Goal: Task Accomplishment & Management: Use online tool/utility

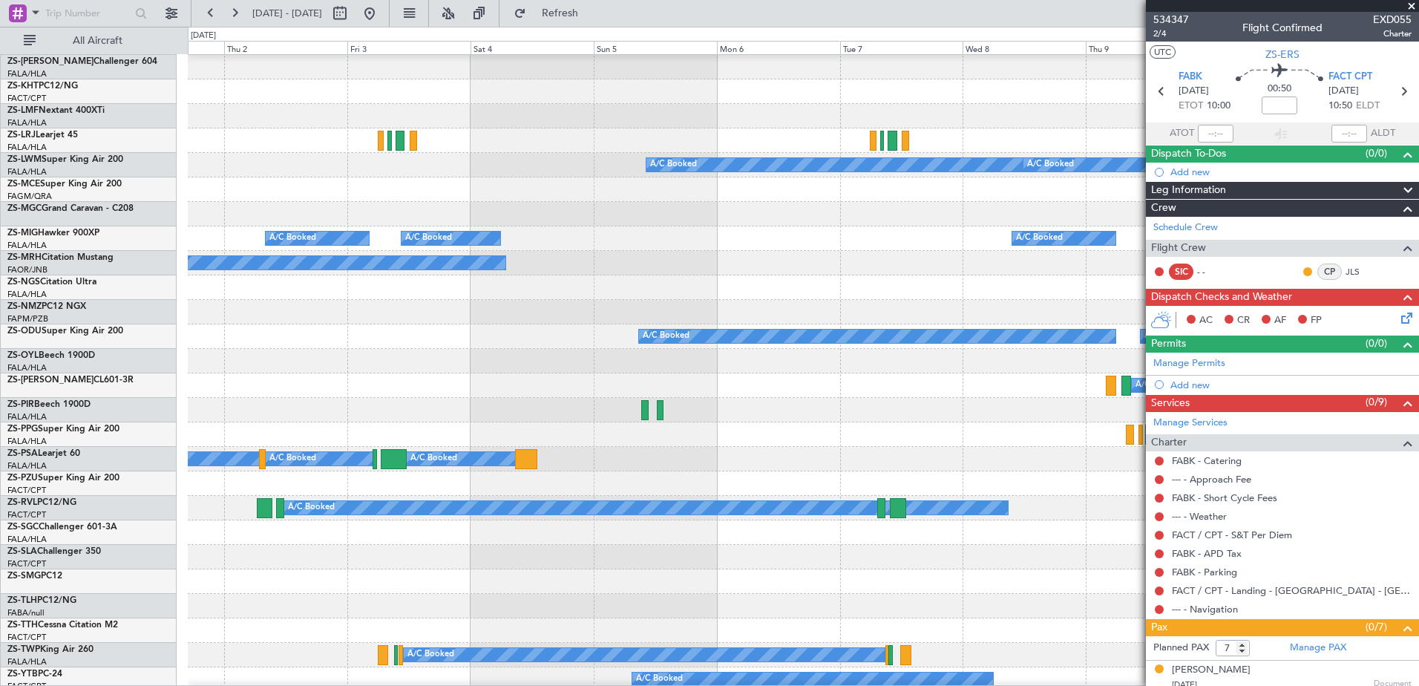
click at [848, 237] on div "A/C Booked A/C Booked A/C Booked A/C Booked A/C Booked A/C Booked A/C Booked" at bounding box center [803, 238] width 1231 height 24
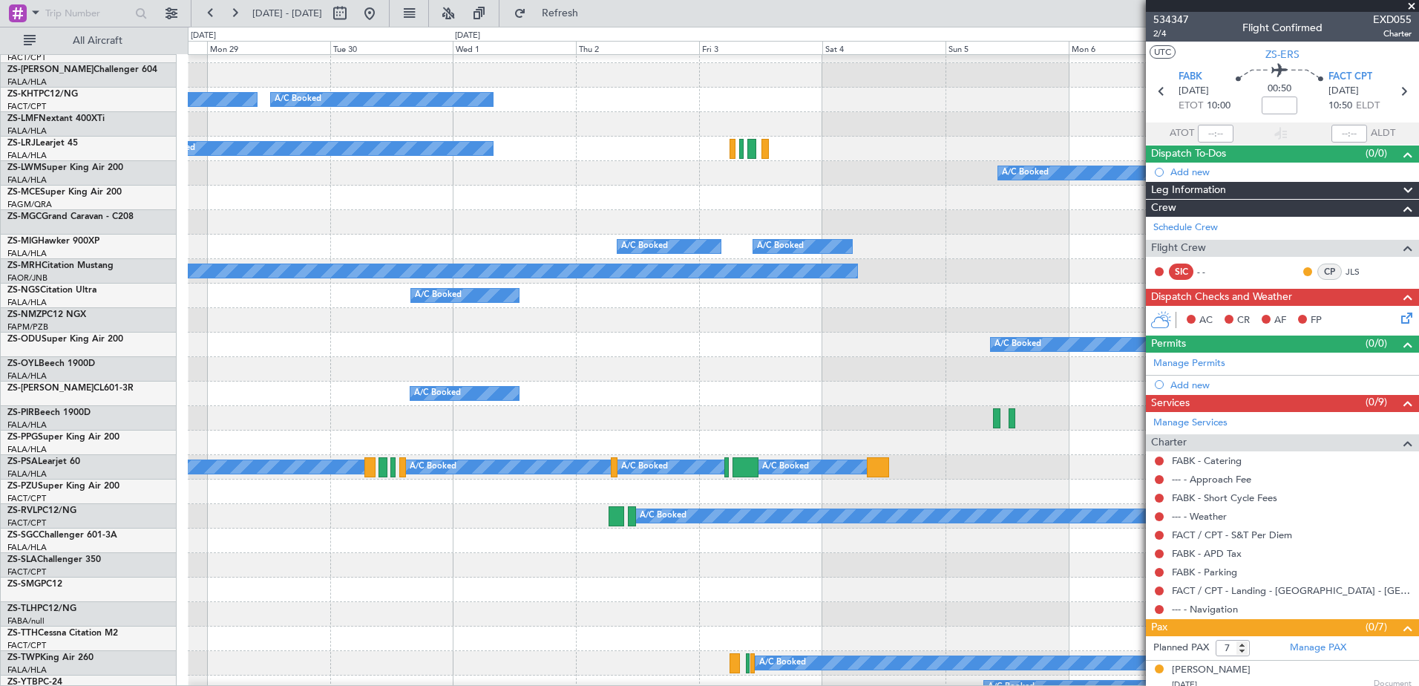
scroll to position [356, 0]
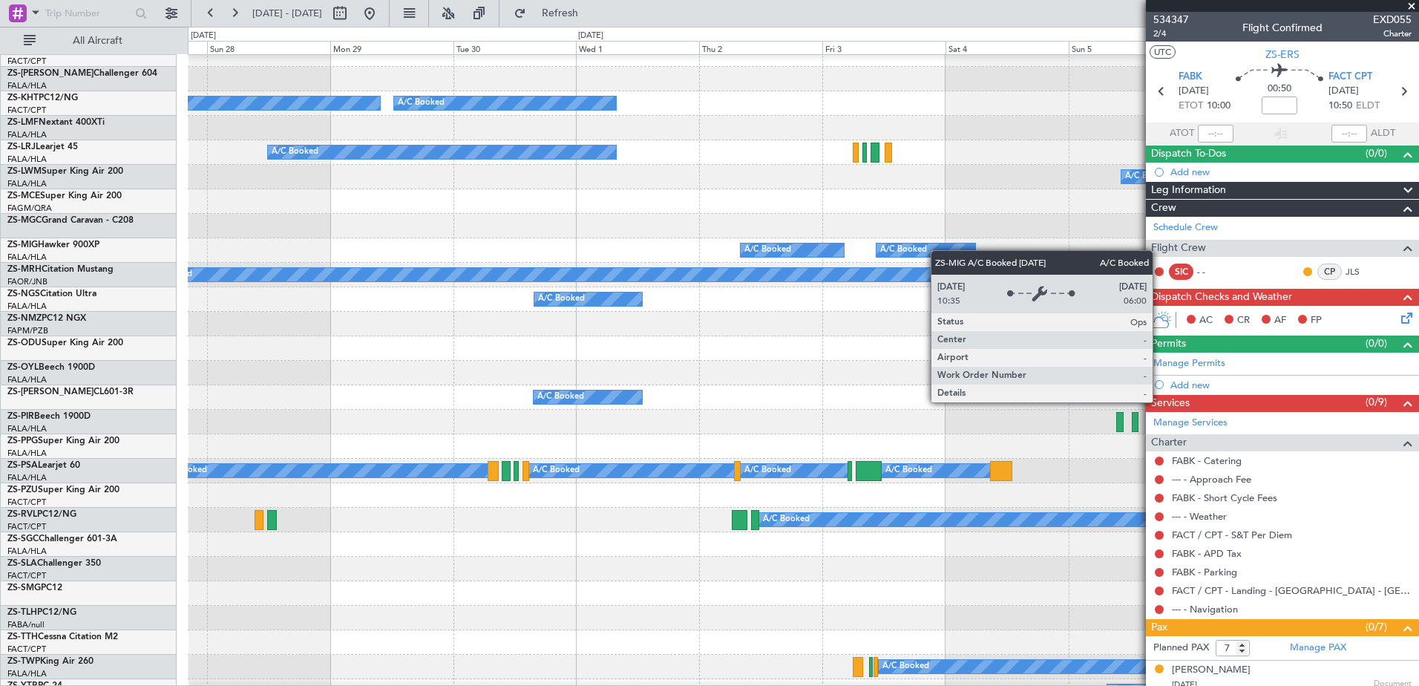
click at [956, 251] on div "A/C Booked" at bounding box center [926, 249] width 99 height 13
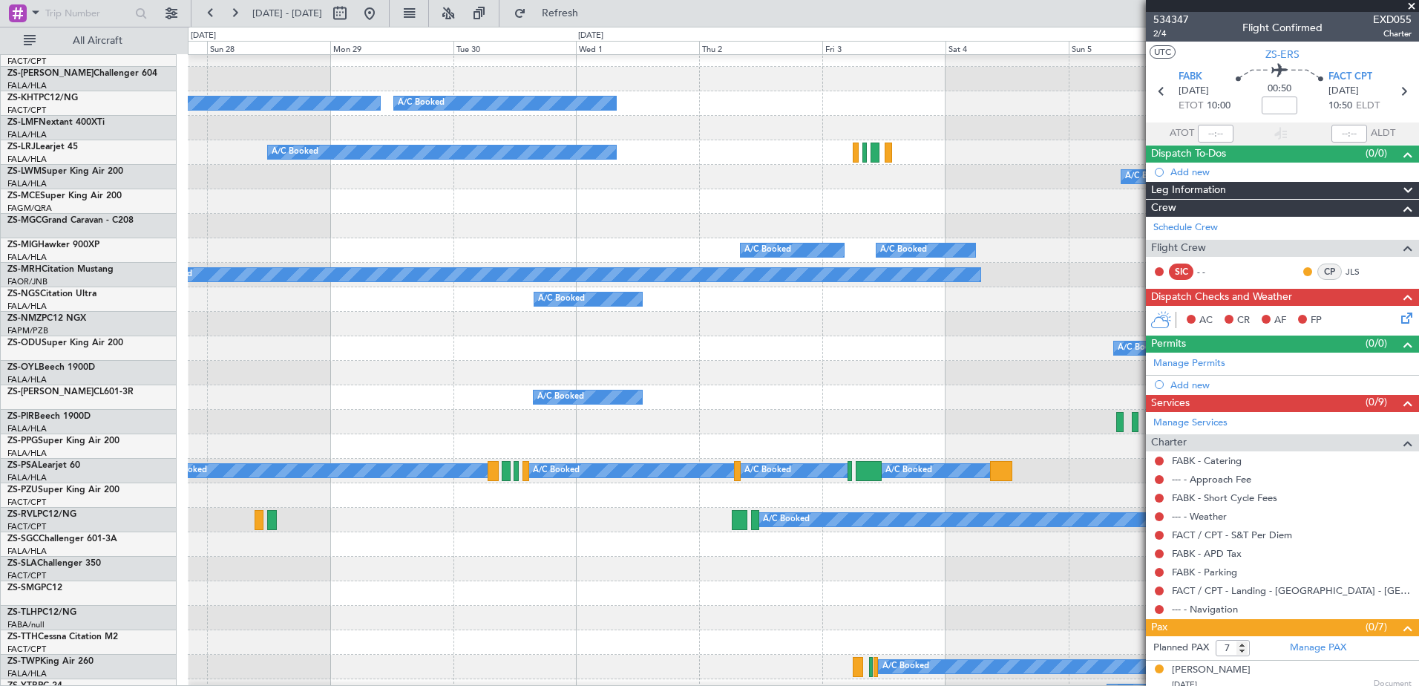
click at [1411, 5] on span at bounding box center [1411, 6] width 15 height 13
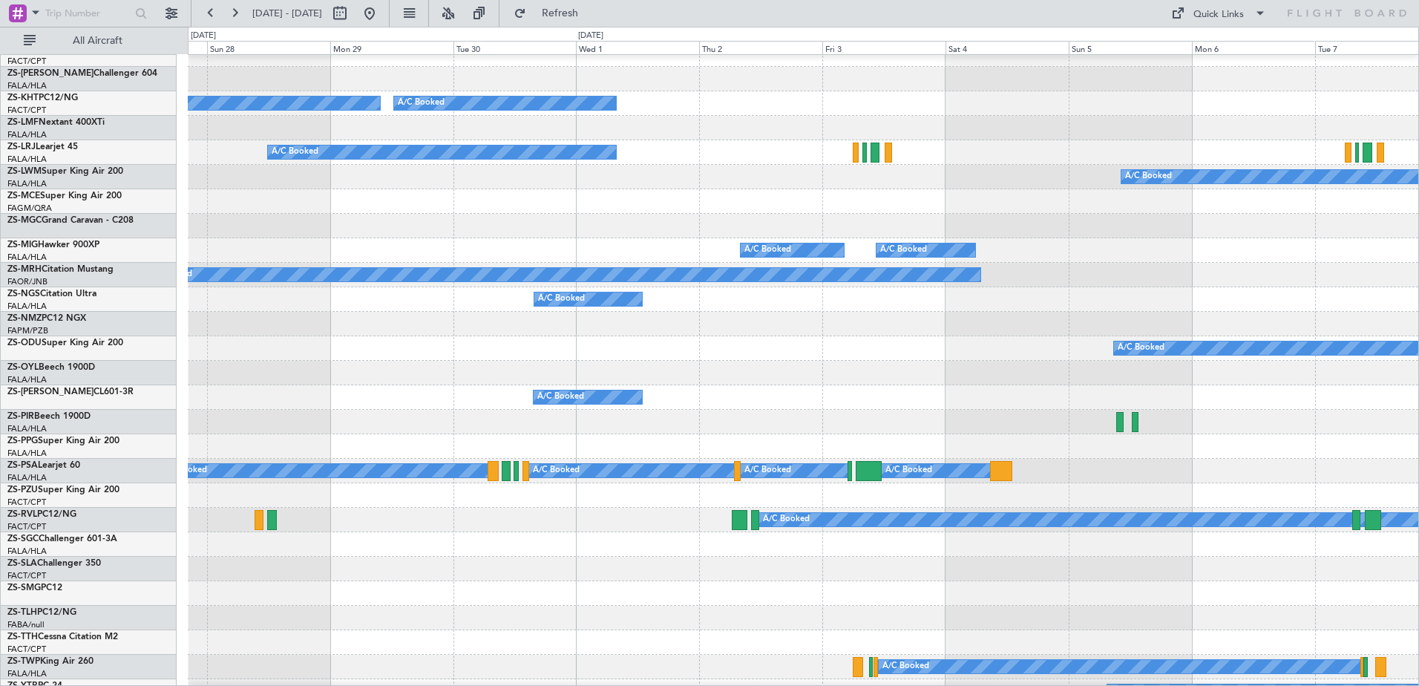
type input "0"
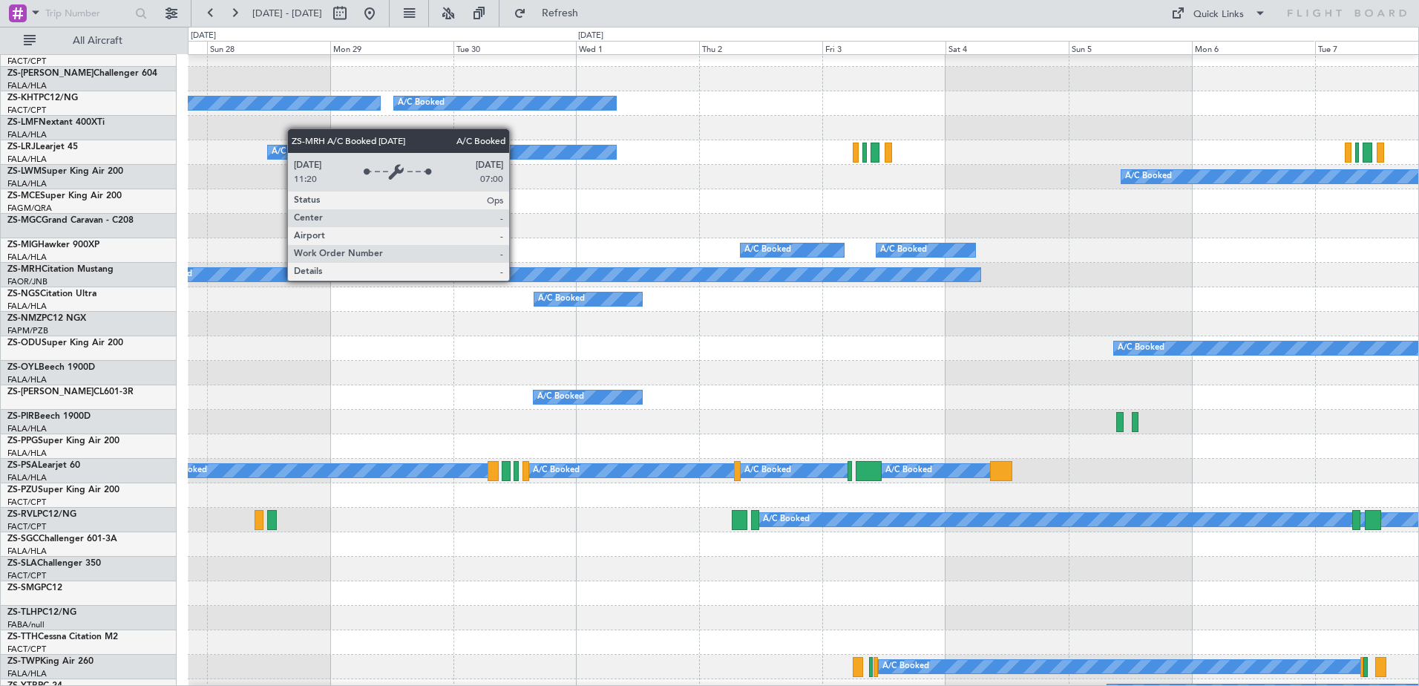
click at [516, 280] on div "A/C Booked" at bounding box center [561, 274] width 839 height 13
